Goal: Navigation & Orientation: Find specific page/section

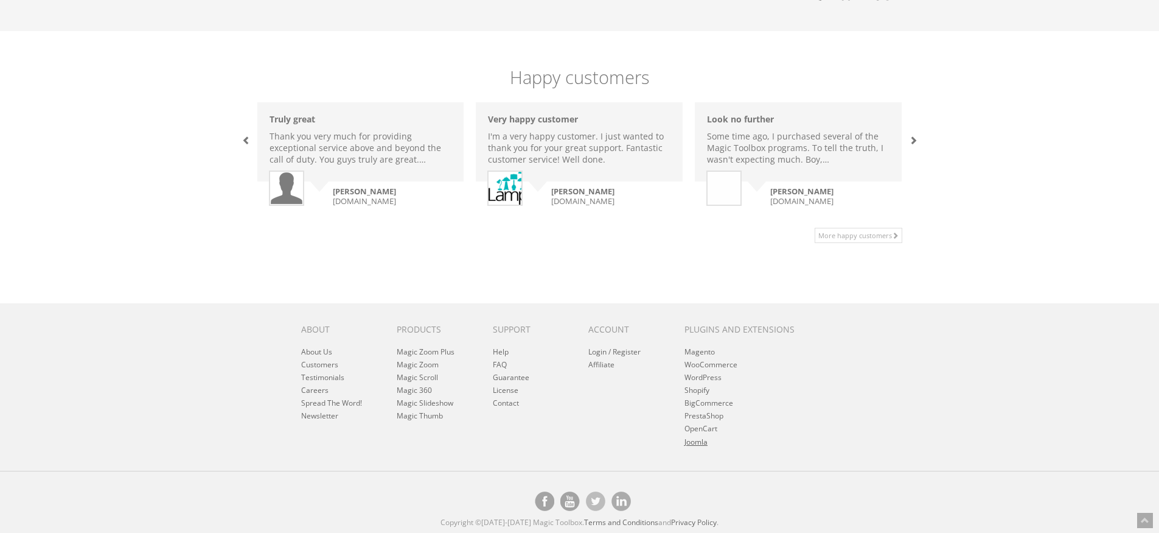
scroll to position [836, 0]
click at [698, 442] on link "Joomla" at bounding box center [696, 441] width 23 height 10
click at [425, 389] on link "Magic 360" at bounding box center [414, 389] width 35 height 10
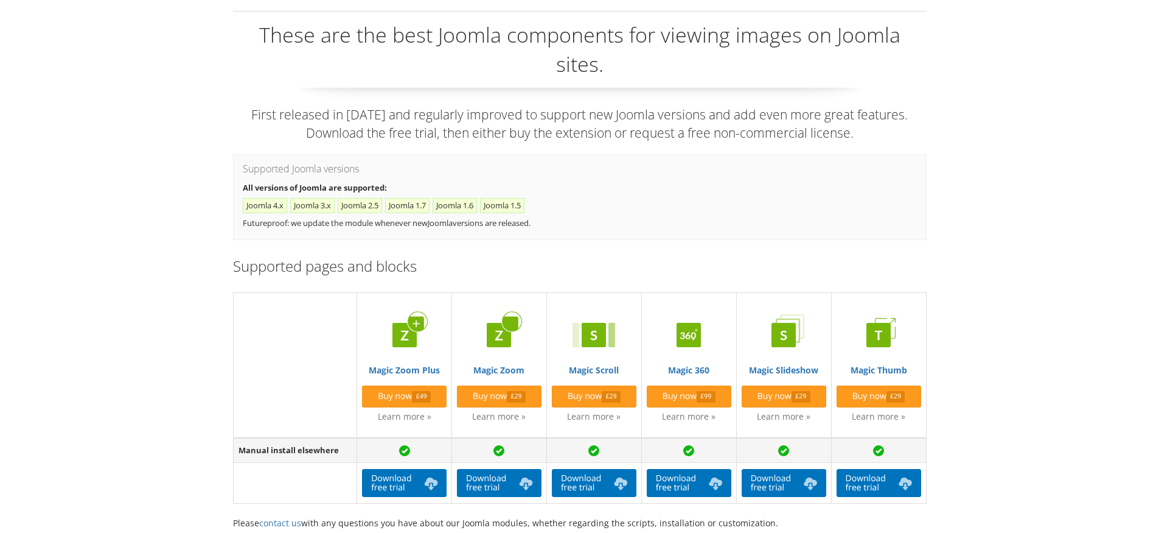
scroll to position [292, 0]
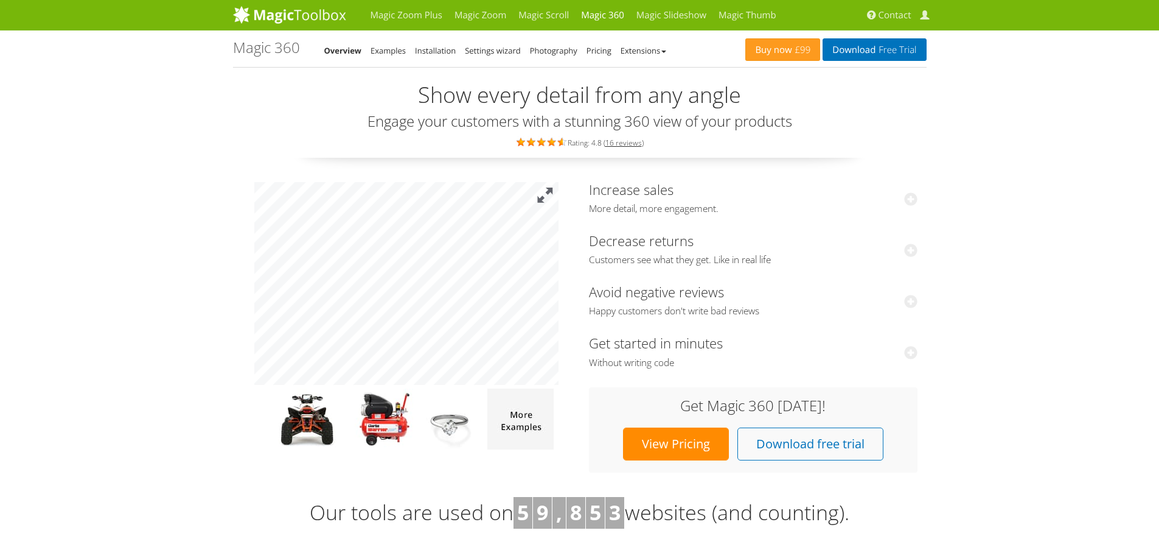
click at [548, 196] on button at bounding box center [545, 195] width 27 height 27
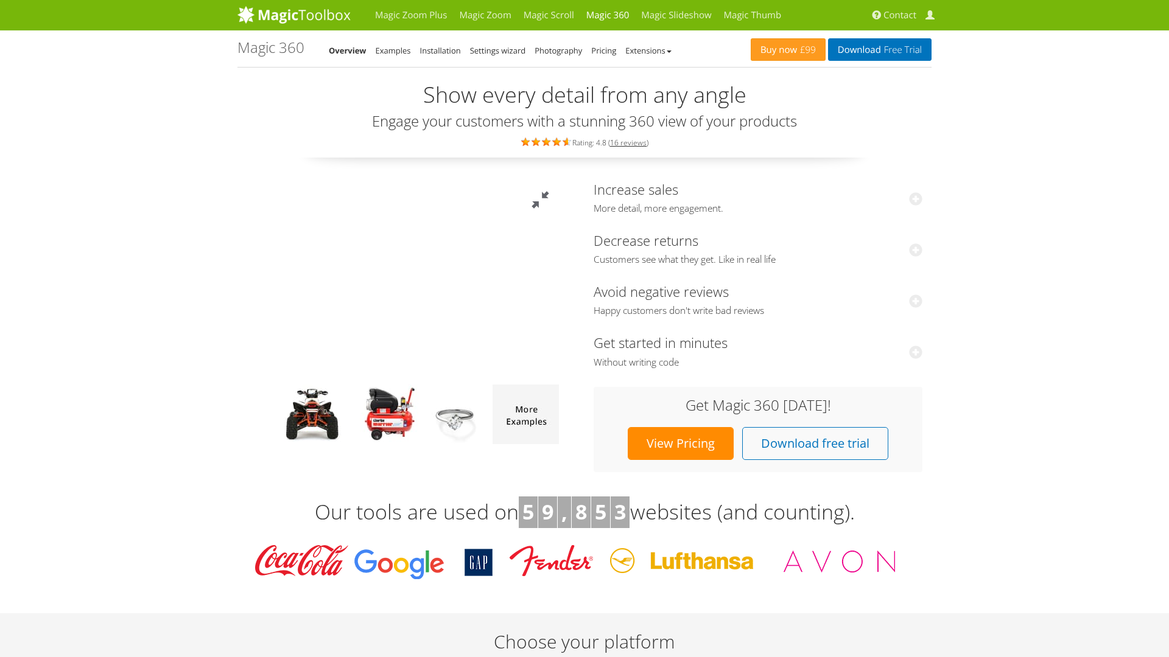
click at [559, 182] on button at bounding box center [540, 200] width 37 height 37
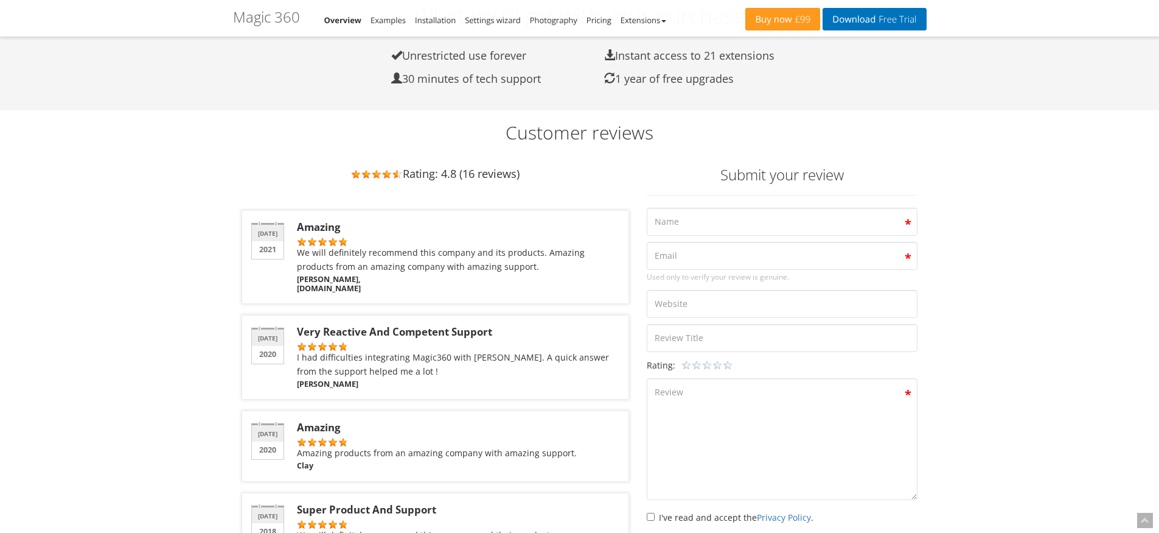
scroll to position [1607, 0]
